Goal: Task Accomplishment & Management: Use online tool/utility

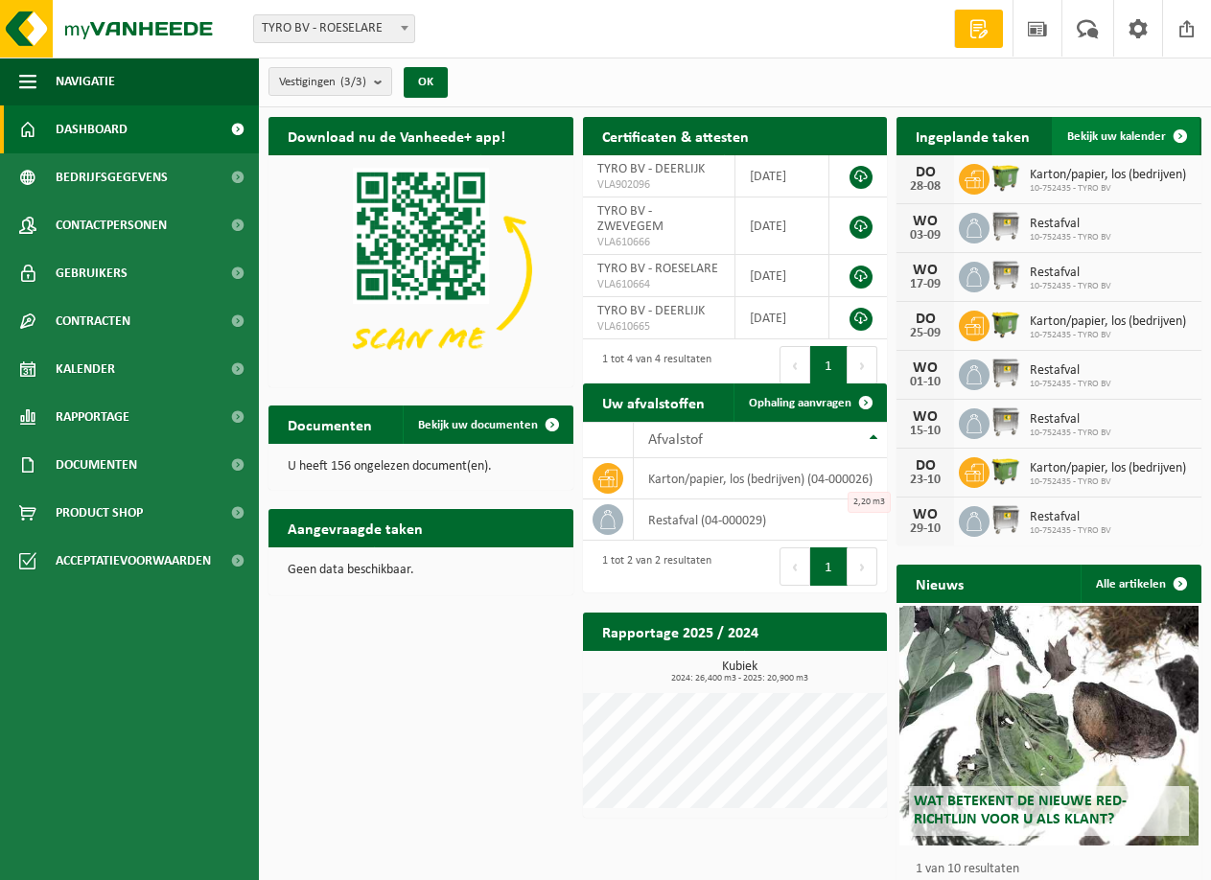
click at [1109, 140] on span "Bekijk uw kalender" at bounding box center [1117, 136] width 99 height 12
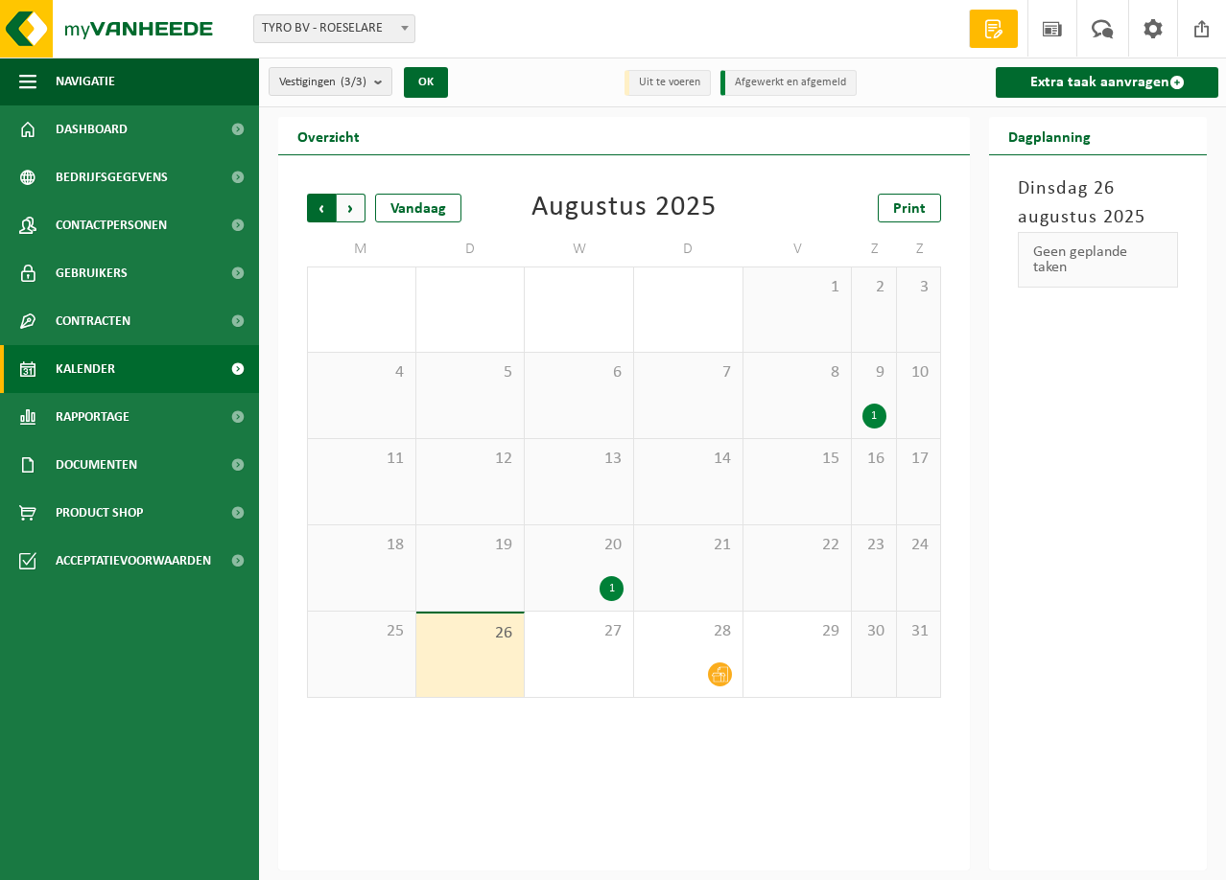
click at [347, 207] on span "Volgende" at bounding box center [351, 208] width 29 height 29
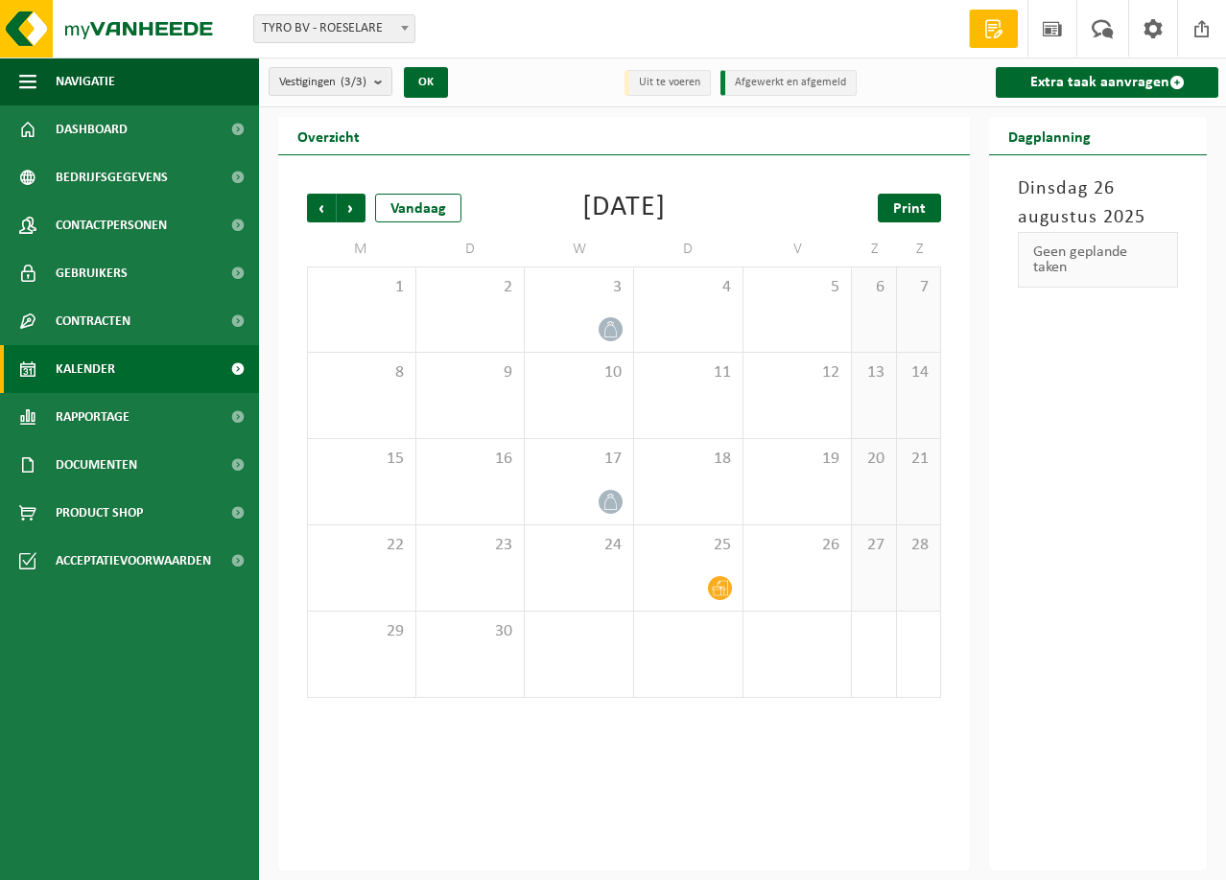
click at [910, 208] on span "Print" at bounding box center [909, 208] width 33 height 15
click at [352, 205] on span "Volgende" at bounding box center [351, 208] width 29 height 29
click at [931, 209] on link "Print" at bounding box center [909, 208] width 63 height 29
click at [362, 211] on span "Volgende" at bounding box center [351, 208] width 29 height 29
click at [918, 209] on span "Print" at bounding box center [909, 208] width 33 height 15
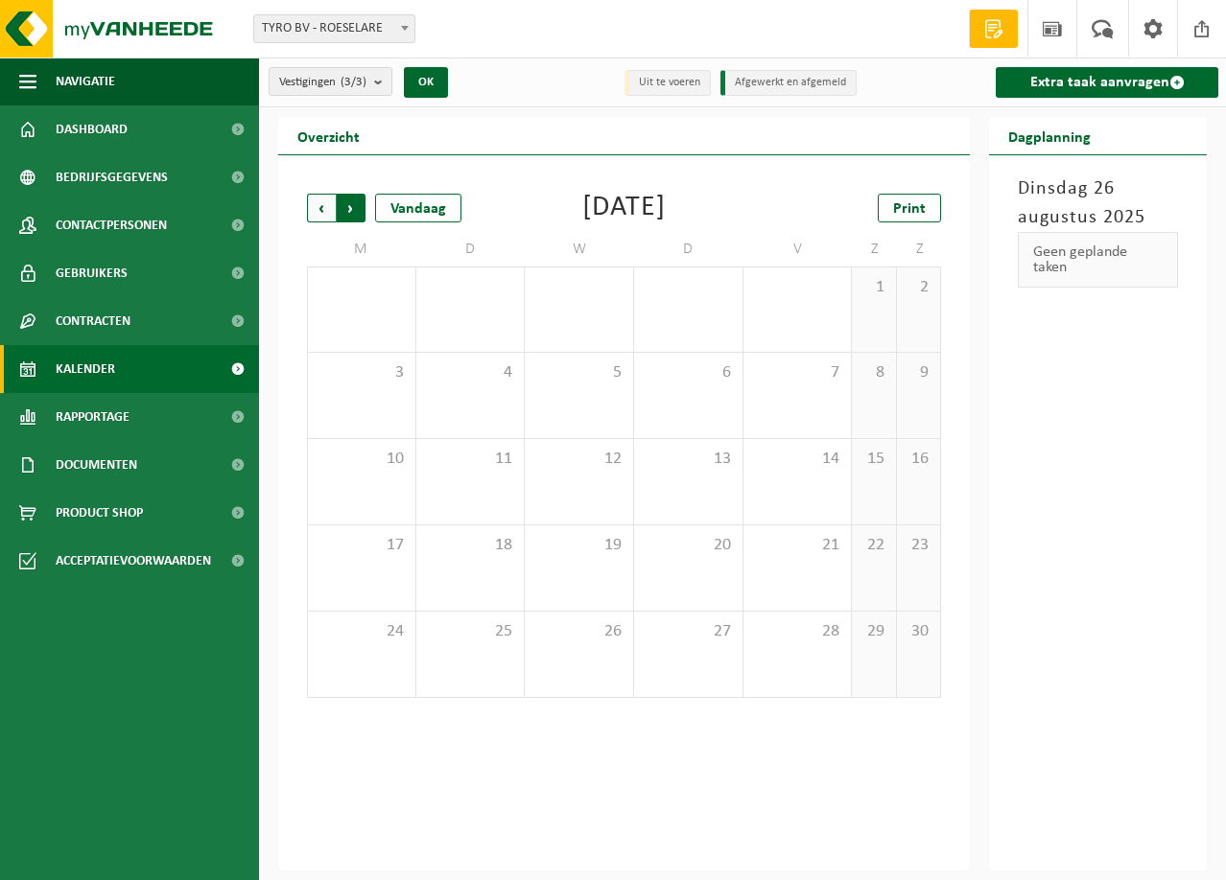
click at [321, 206] on span "Vorige" at bounding box center [321, 208] width 29 height 29
click at [360, 207] on span "Volgende" at bounding box center [351, 208] width 29 height 29
click at [319, 209] on span "Vorige" at bounding box center [321, 208] width 29 height 29
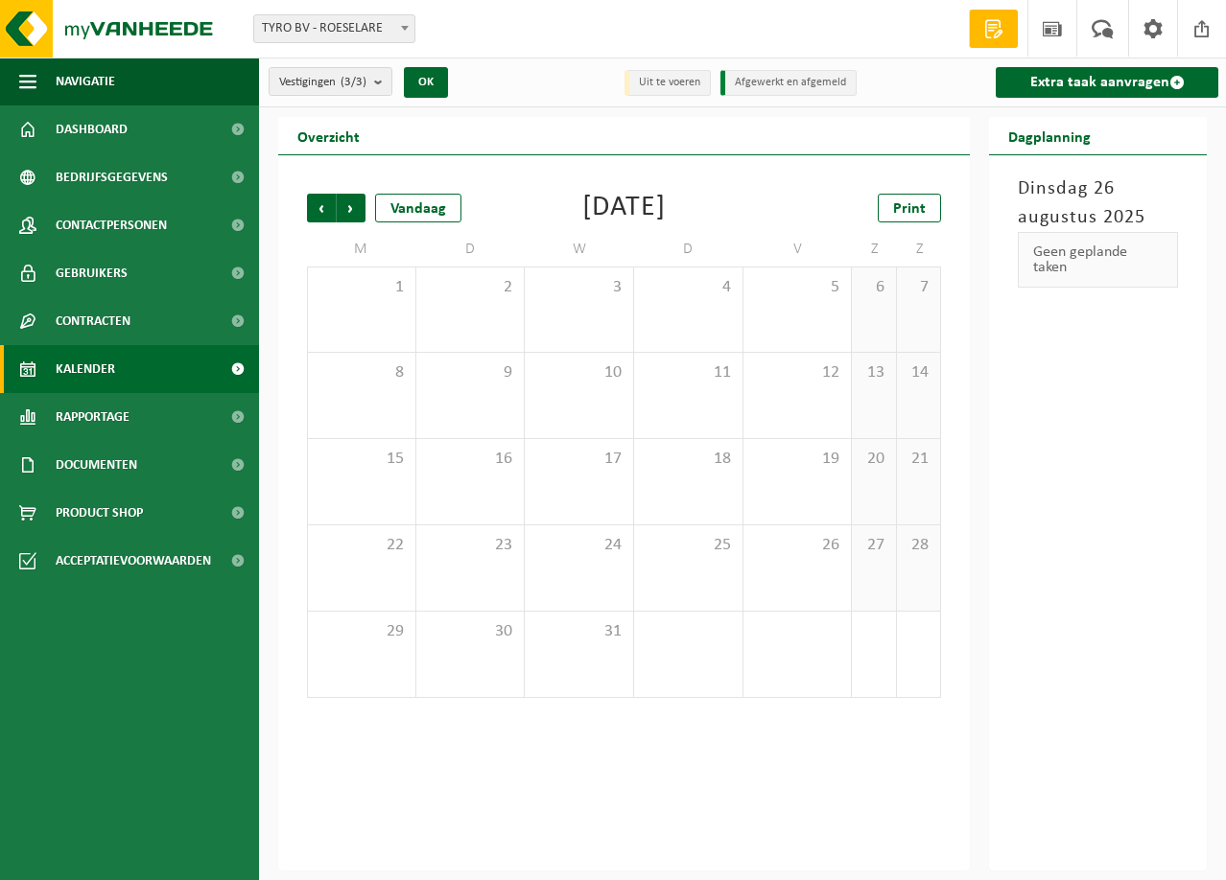
click at [319, 209] on span "Vorige" at bounding box center [321, 208] width 29 height 29
click at [354, 206] on span "Volgende" at bounding box center [351, 208] width 29 height 29
